Goal: Task Accomplishment & Management: Complete application form

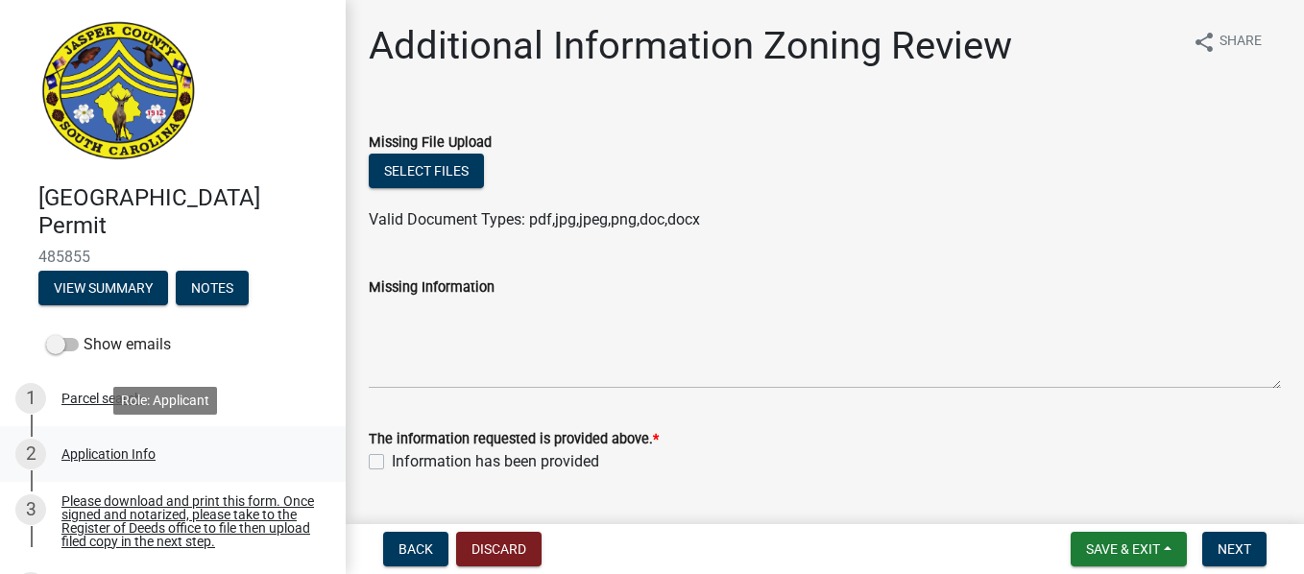
click at [107, 449] on div "Application Info" at bounding box center [108, 453] width 94 height 13
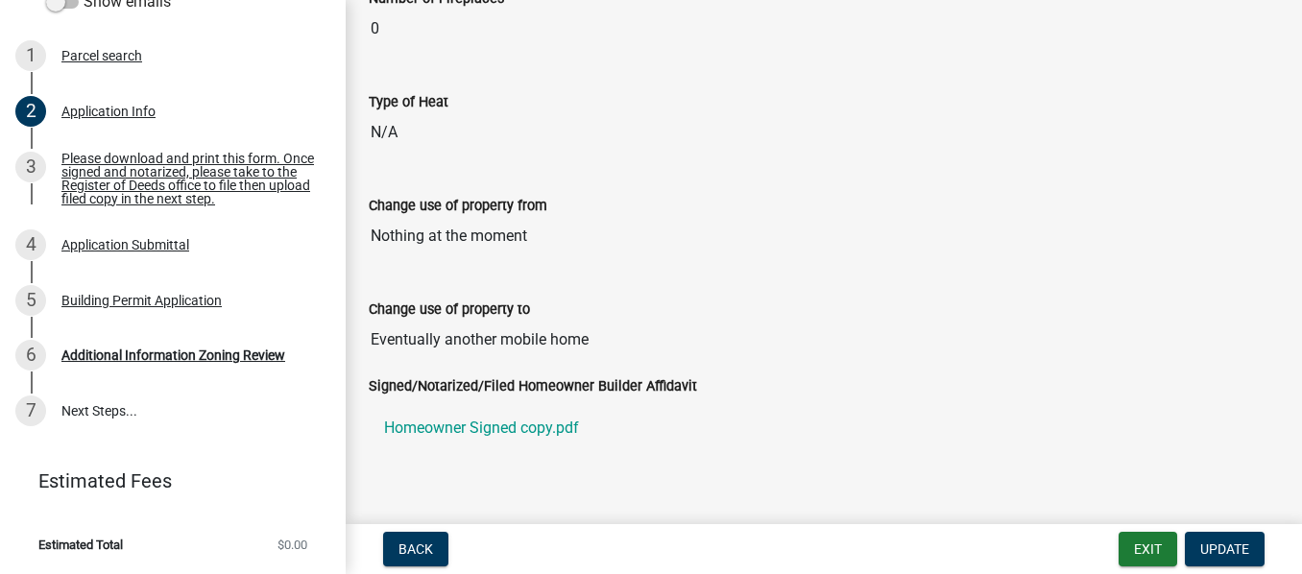
scroll to position [3538, 0]
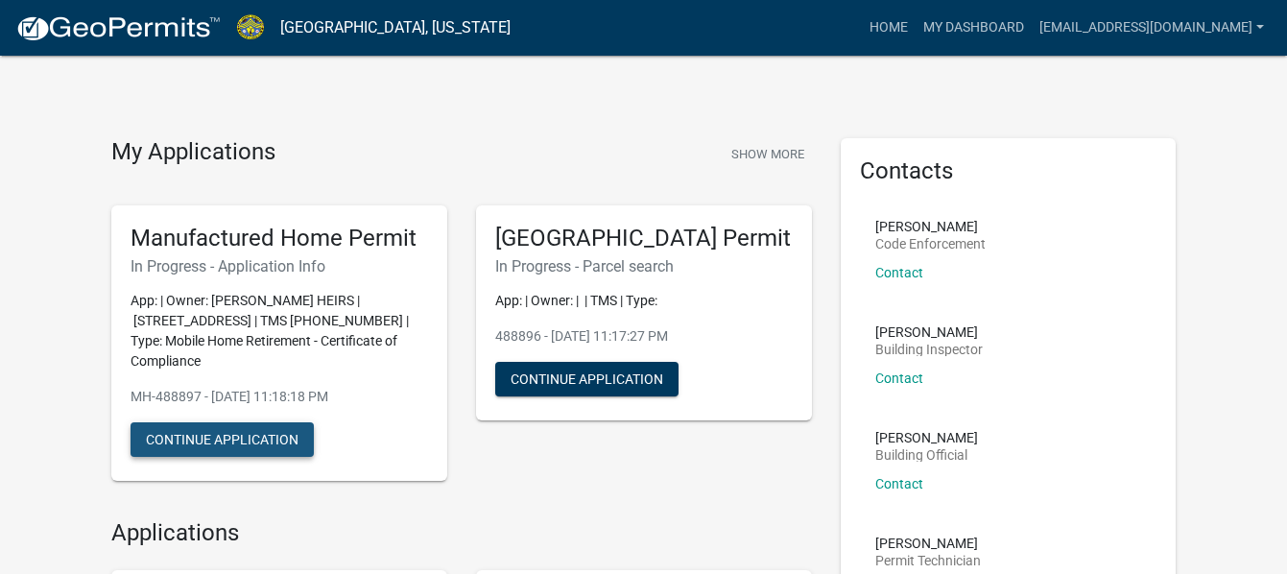
click at [209, 438] on button "Continue Application" at bounding box center [222, 439] width 183 height 35
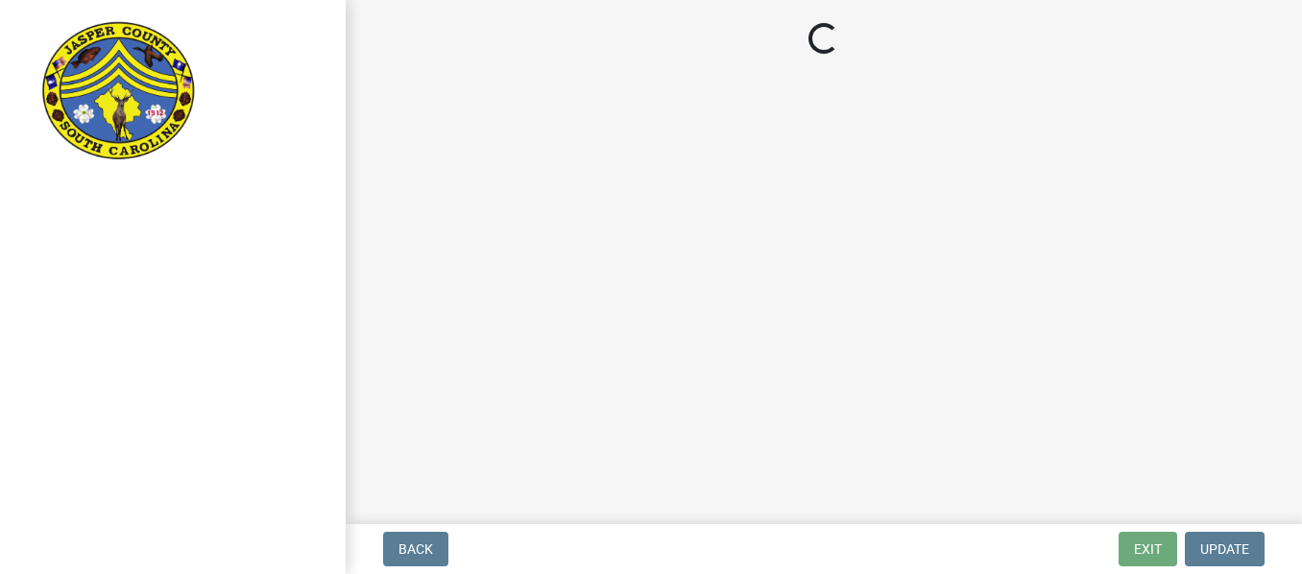
select select "3d2007da-25bb-4e50-9e52-879bc2fe14a7"
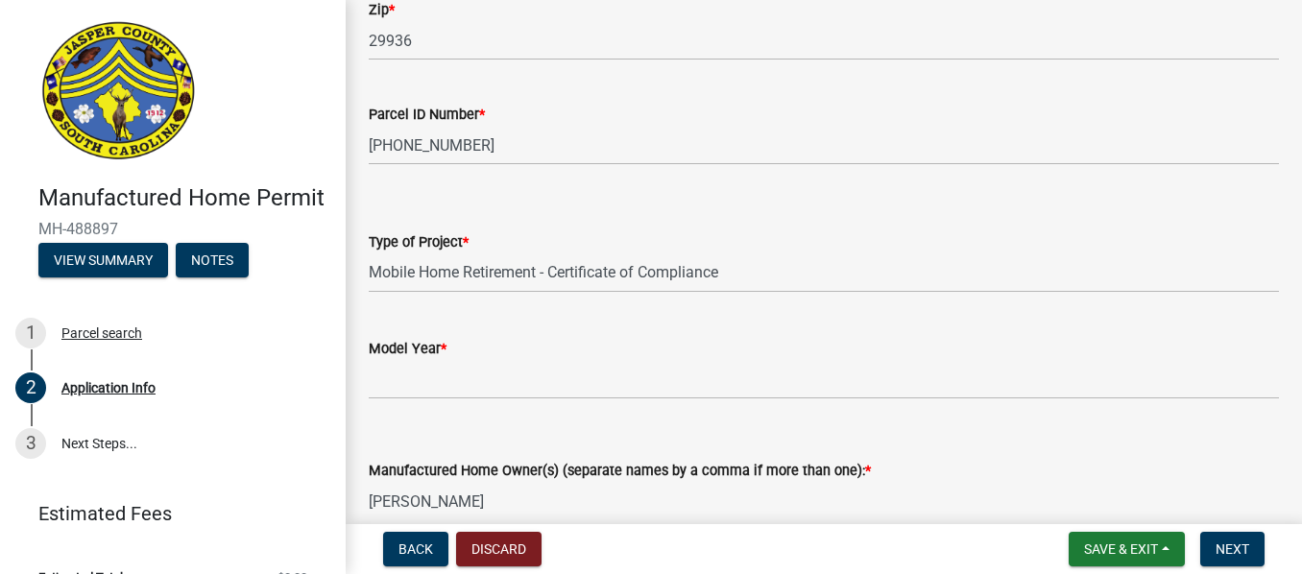
scroll to position [2103, 0]
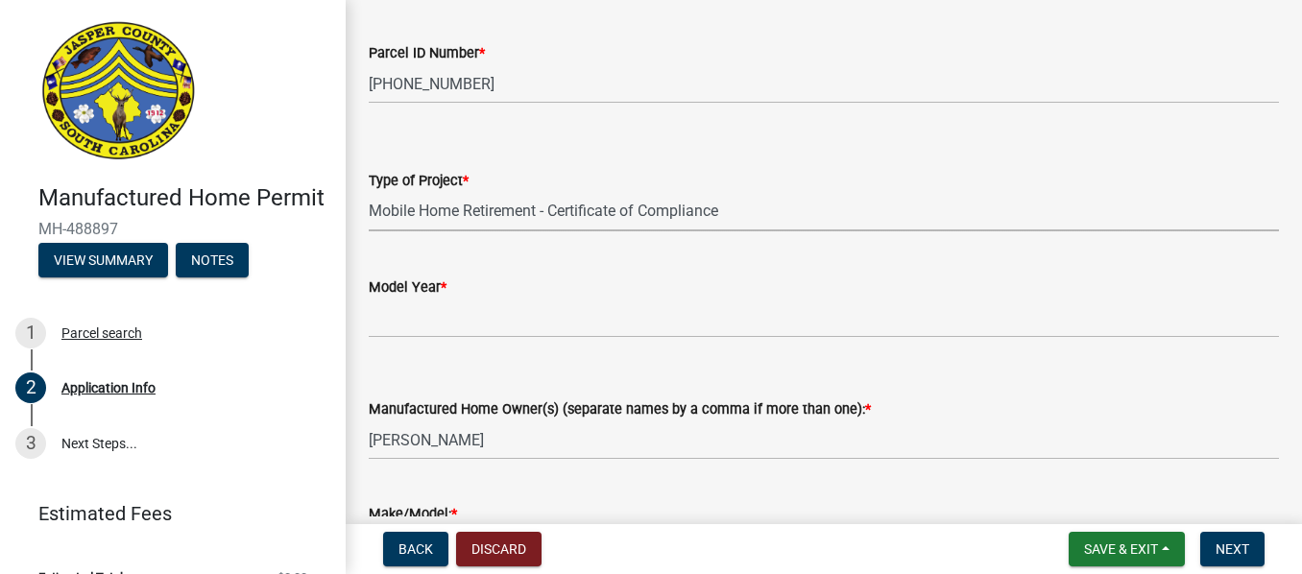
click at [434, 195] on select "Select Item... Manufactured Home Installation Mobile Home Retirement - Certific…" at bounding box center [824, 211] width 910 height 39
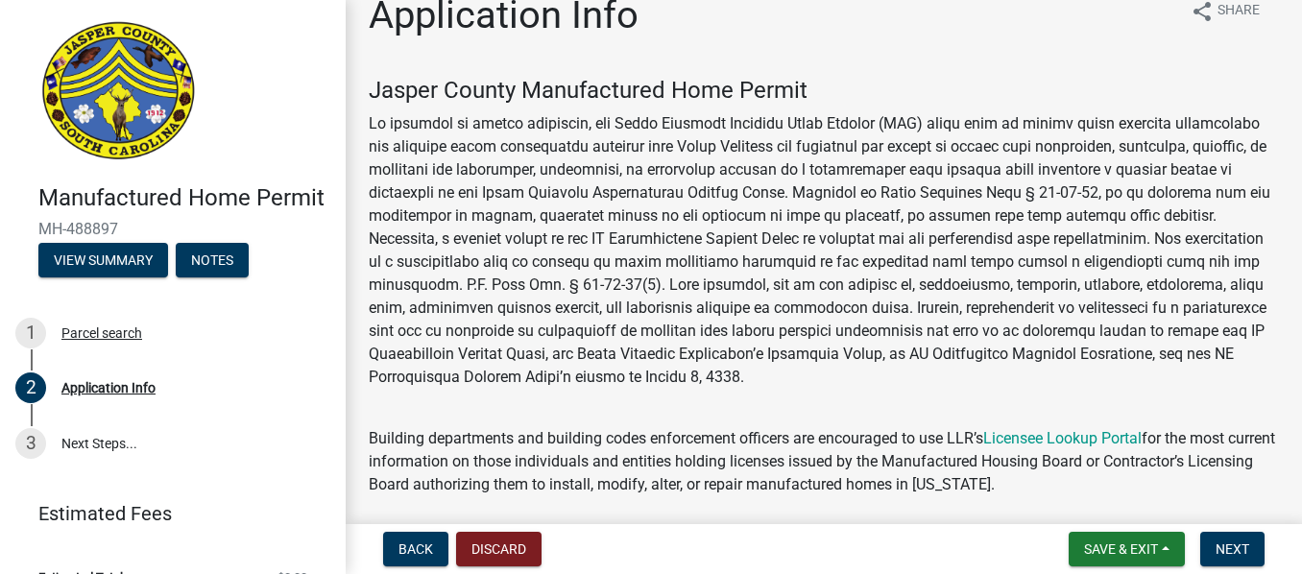
scroll to position [0, 0]
